Goal: Task Accomplishment & Management: Manage account settings

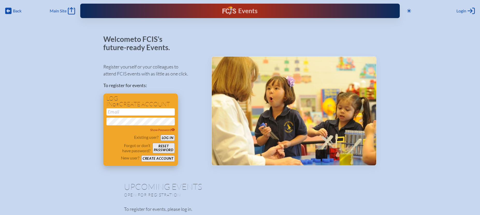
type input "[EMAIL_ADDRESS][DOMAIN_NAME]"
click at [173, 138] on button "Log in" at bounding box center [167, 138] width 14 height 6
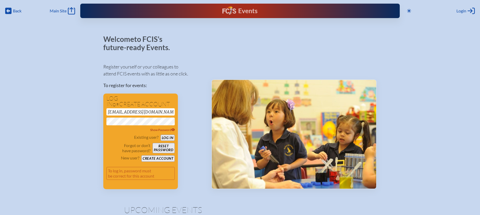
click at [179, 103] on div "Register yourself or your colleagues to attend FCIS events with as little as on…" at bounding box center [153, 124] width 100 height 131
click at [172, 137] on button "Log in" at bounding box center [167, 138] width 14 height 6
